Goal: Task Accomplishment & Management: Manage account settings

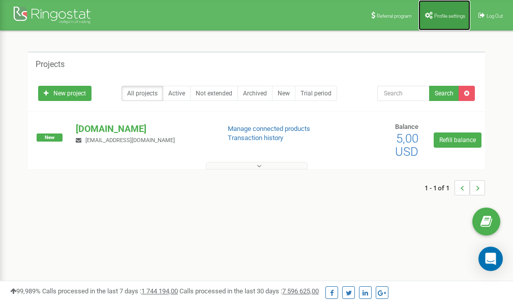
click at [434, 14] on span "Profile settings" at bounding box center [449, 16] width 31 height 6
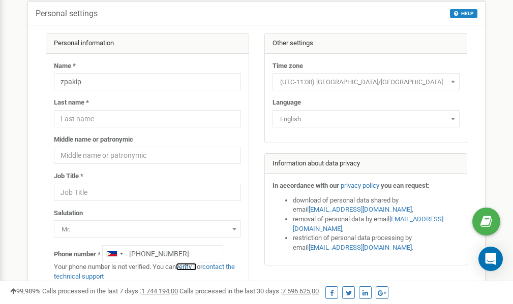
click at [192, 268] on link "verify it" at bounding box center [186, 267] width 21 height 8
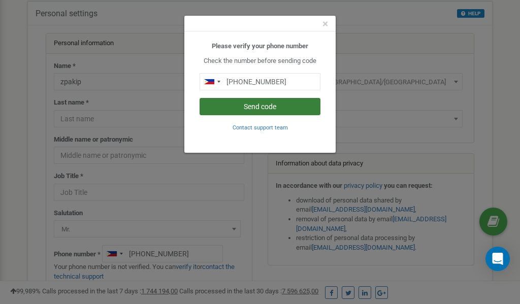
click at [248, 106] on button "Send code" at bounding box center [260, 106] width 121 height 17
